Goal: Find specific page/section: Find specific page/section

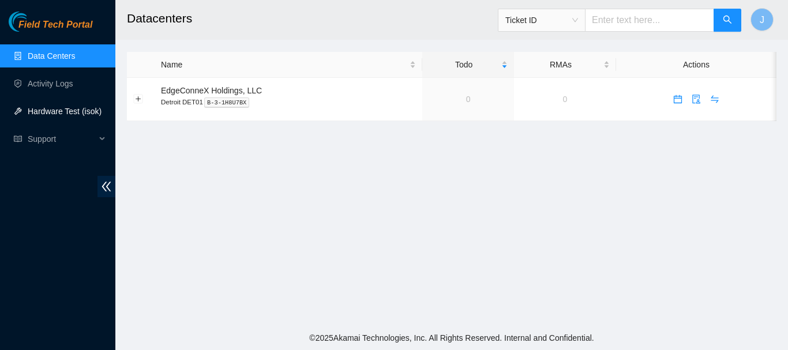
click at [49, 110] on link "Hardware Test (isok)" at bounding box center [65, 111] width 74 height 9
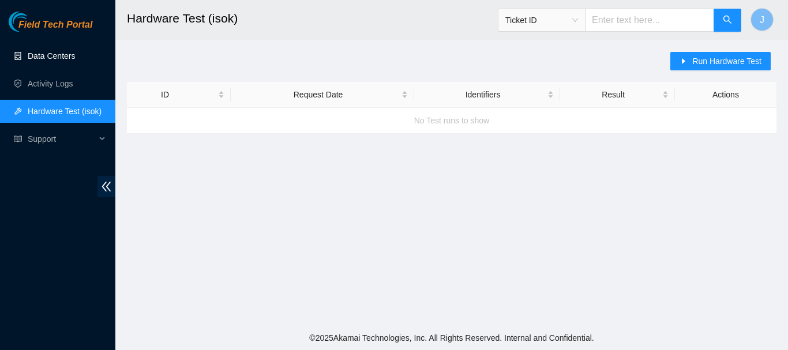
click at [52, 54] on link "Data Centers" at bounding box center [51, 55] width 47 height 9
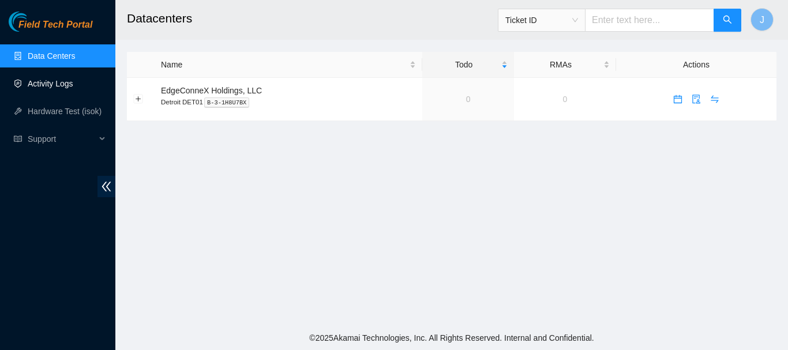
click at [44, 82] on link "Activity Logs" at bounding box center [51, 83] width 46 height 9
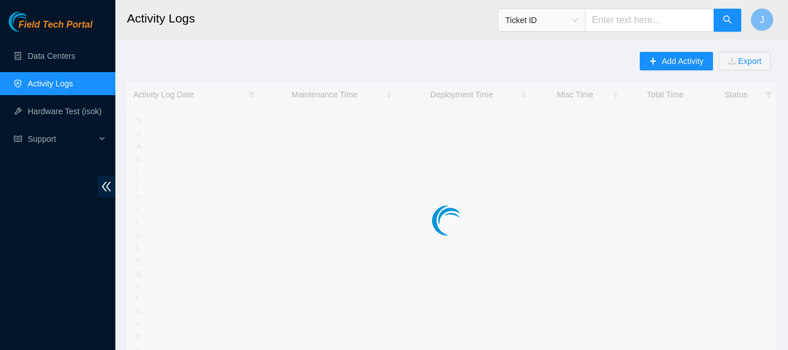
click at [44, 82] on link "Activity Logs" at bounding box center [51, 83] width 46 height 9
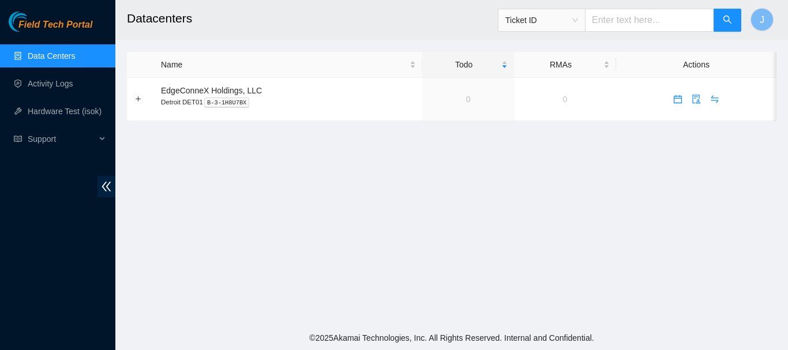
click at [543, 251] on main "Datacenters Ticket ID J Name Todo RMAs Actions EdgeConneX Holdings, LLC Detroit…" at bounding box center [451, 163] width 673 height 326
